Goal: Navigation & Orientation: Find specific page/section

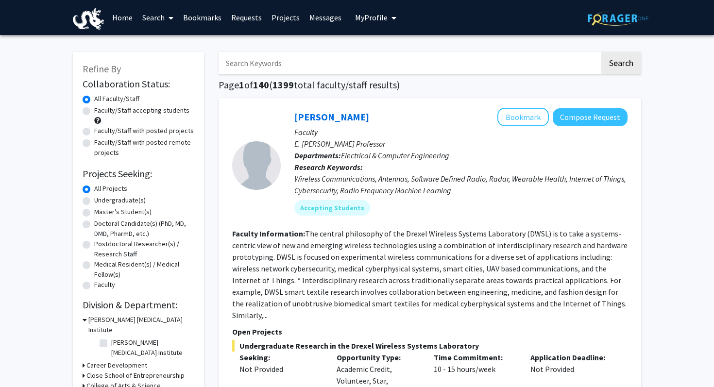
click at [0, 0] on button "Go to profile" at bounding box center [0, 0] width 0 height 0
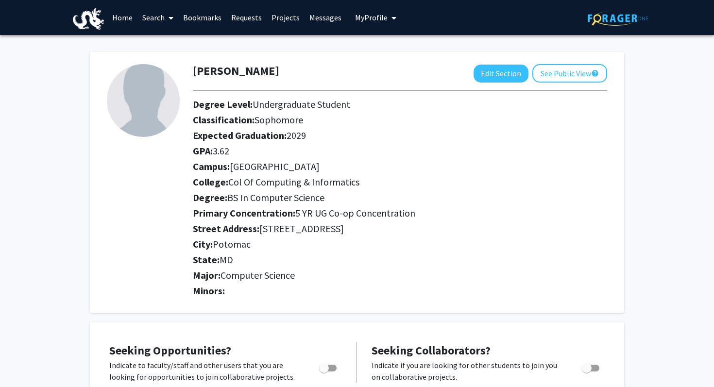
click at [0, 0] on button "Continue exploring the site" at bounding box center [0, 0] width 0 height 0
click at [178, 23] on link "Bookmarks" at bounding box center [202, 17] width 48 height 34
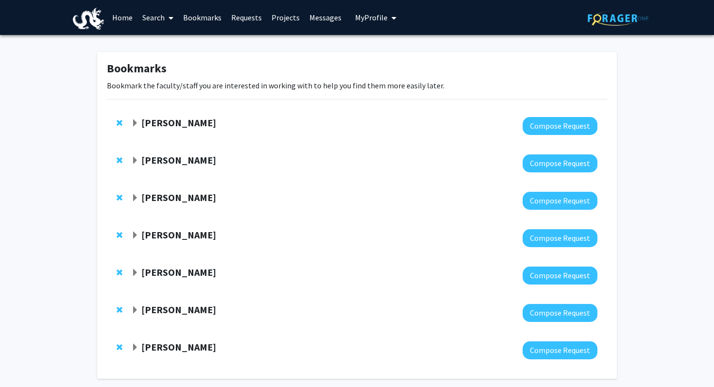
click at [178, 23] on link "Bookmarks" at bounding box center [202, 17] width 48 height 34
click at [178, 20] on link "Bookmarks" at bounding box center [202, 17] width 48 height 34
click at [141, 129] on strong "[PERSON_NAME]" at bounding box center [178, 123] width 75 height 12
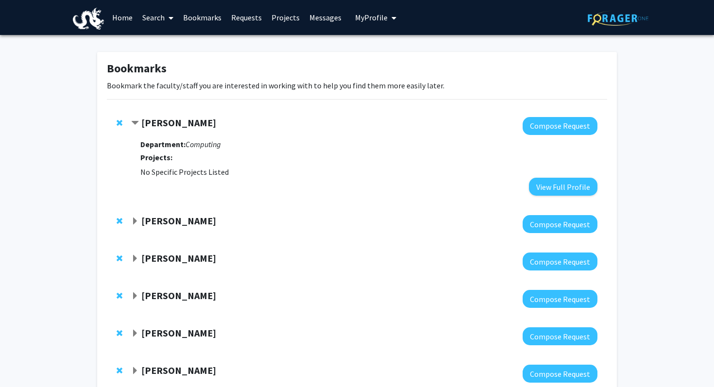
click at [141, 227] on strong "[PERSON_NAME]" at bounding box center [178, 221] width 75 height 12
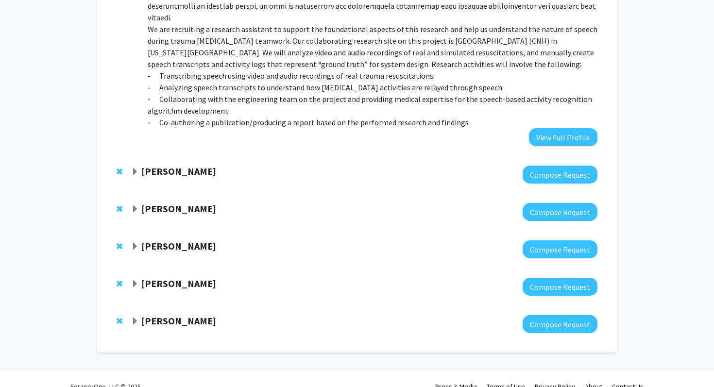
scroll to position [630, 0]
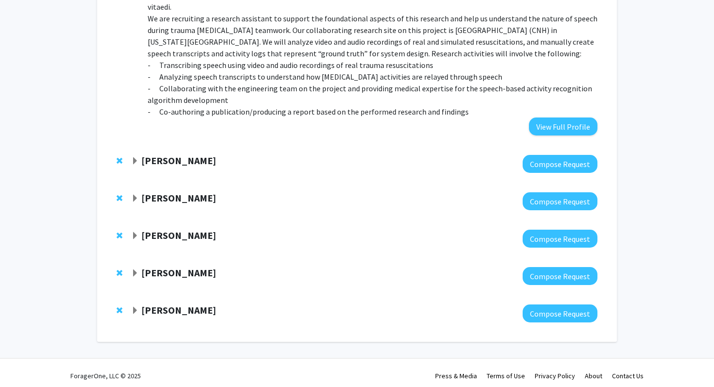
click at [141, 167] on strong "[PERSON_NAME]" at bounding box center [178, 160] width 75 height 12
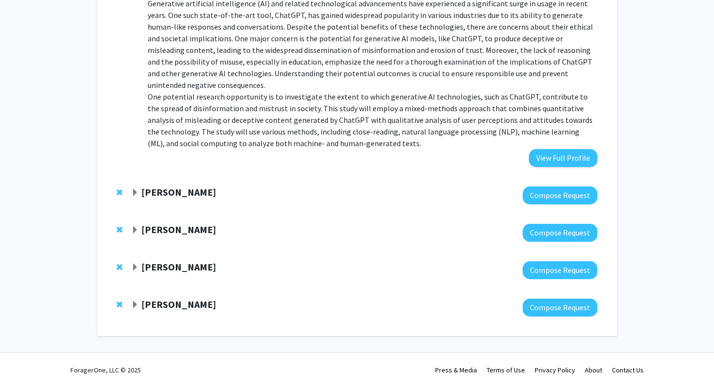
scroll to position [1133, 0]
click at [141, 198] on strong "[PERSON_NAME]" at bounding box center [178, 192] width 75 height 12
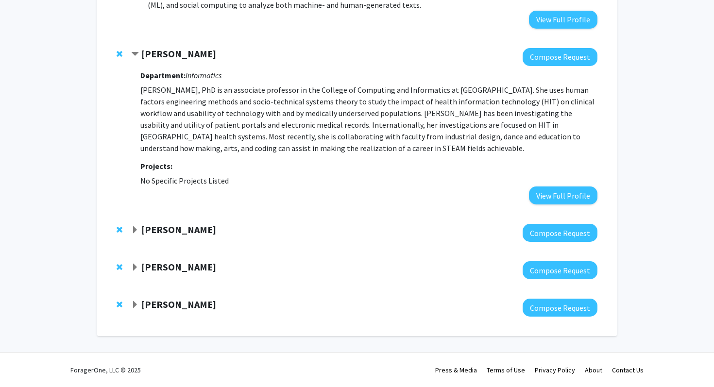
scroll to position [1253, 0]
click at [141, 235] on strong "[PERSON_NAME]" at bounding box center [178, 229] width 75 height 12
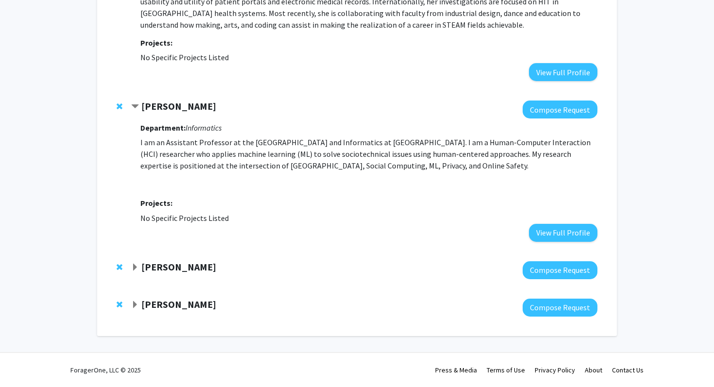
scroll to position [1371, 0]
click at [141, 273] on strong "[PERSON_NAME]" at bounding box center [178, 267] width 75 height 12
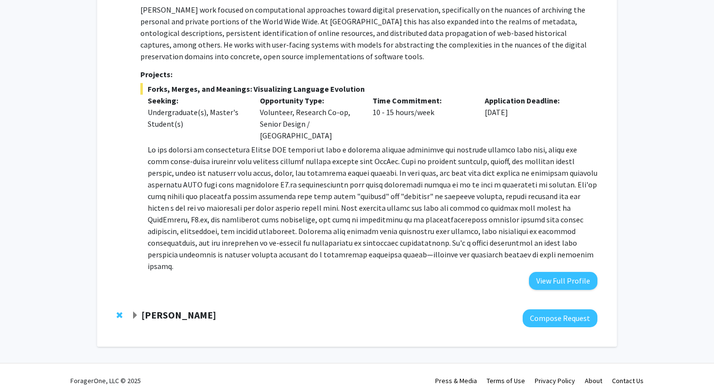
scroll to position [1657, 0]
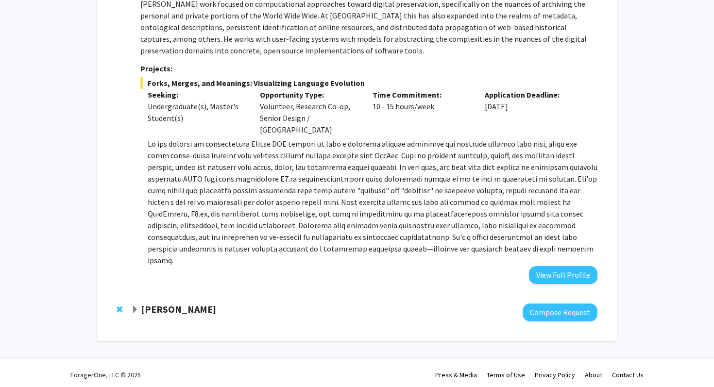
click at [141, 315] on strong "[PERSON_NAME]" at bounding box center [178, 309] width 75 height 12
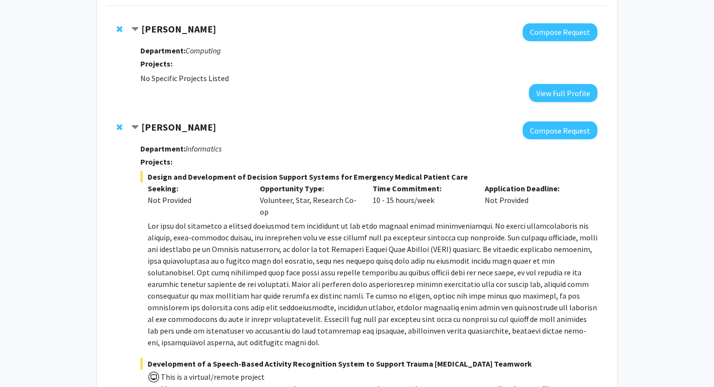
scroll to position [0, 0]
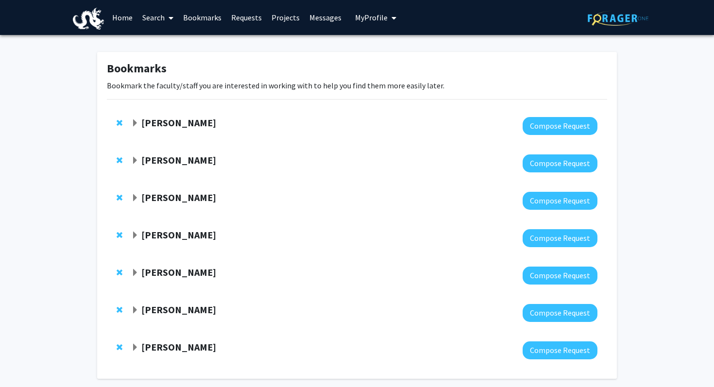
click at [0, 0] on span "×" at bounding box center [0, 0] width 0 height 0
